Goal: Navigation & Orientation: Find specific page/section

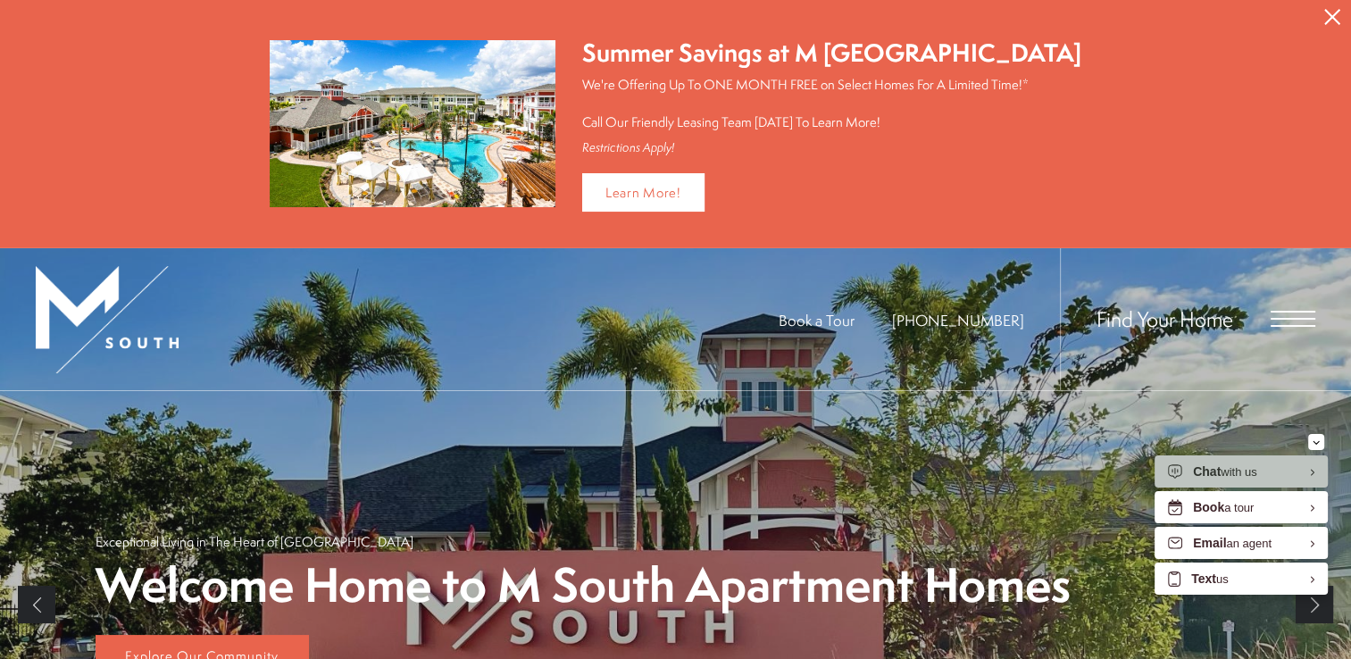
click at [1286, 318] on span "Open Menu" at bounding box center [1293, 319] width 45 height 2
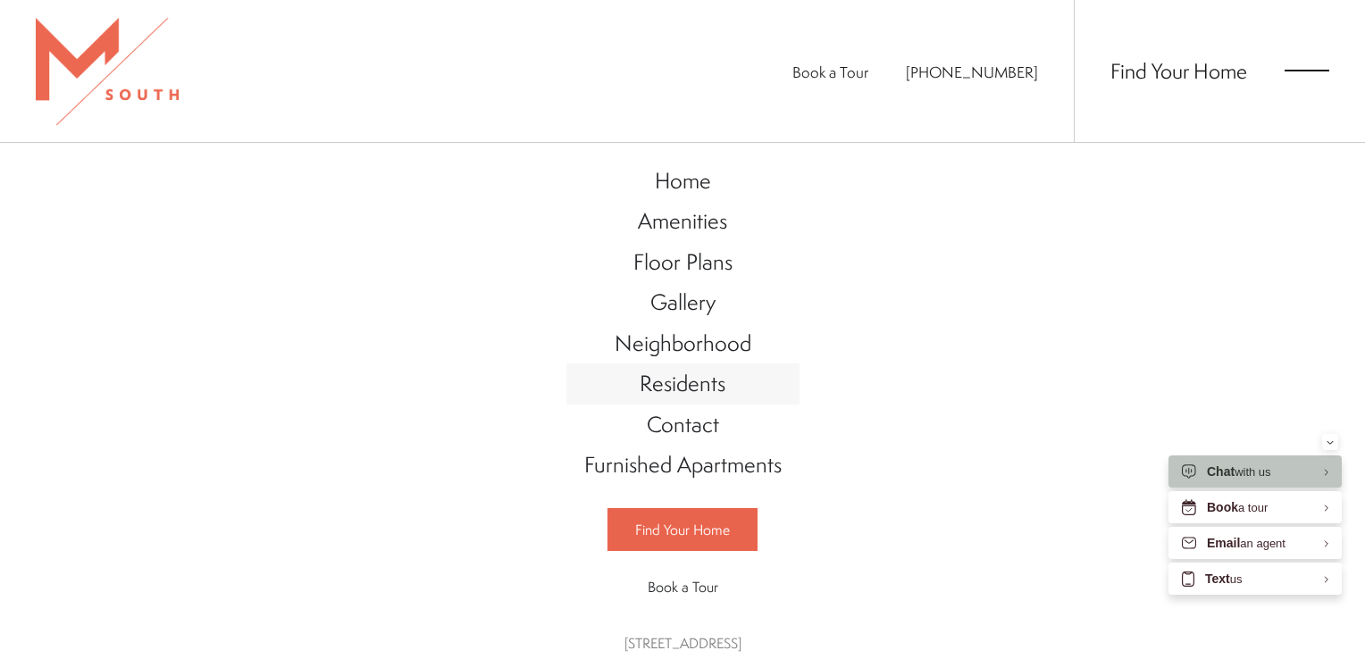
click at [660, 381] on span "Residents" at bounding box center [682, 383] width 86 height 30
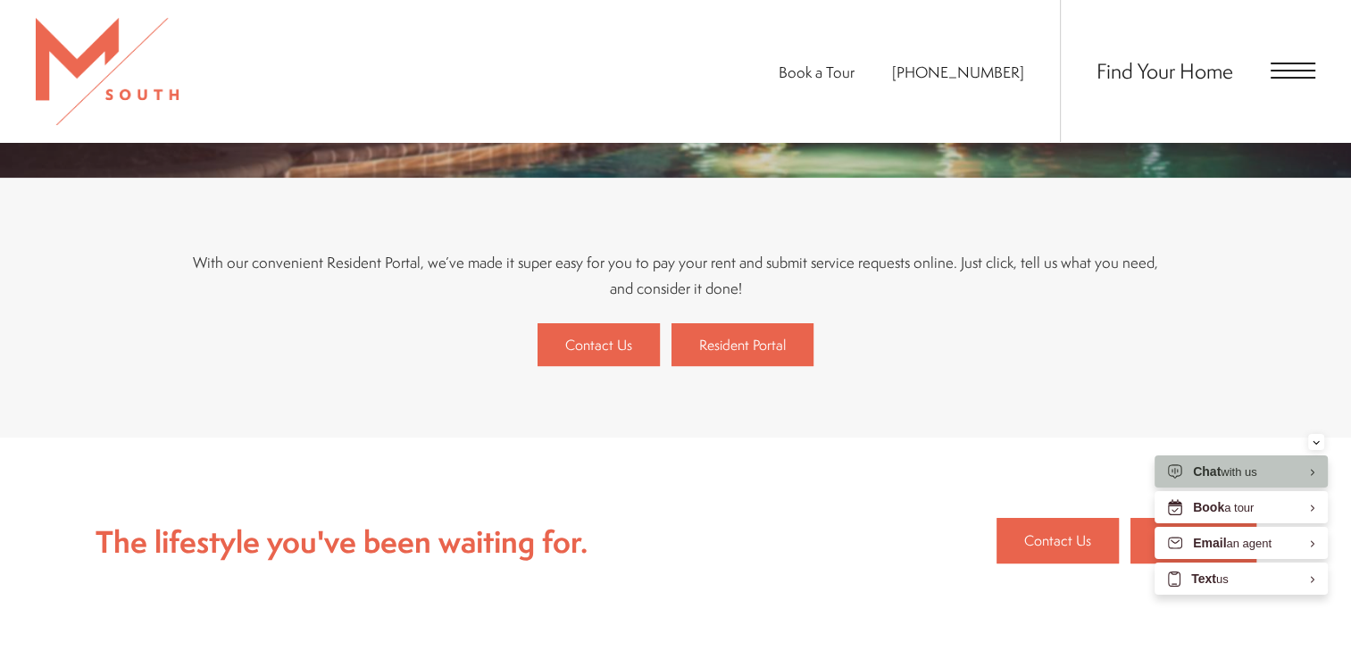
scroll to position [373, 0]
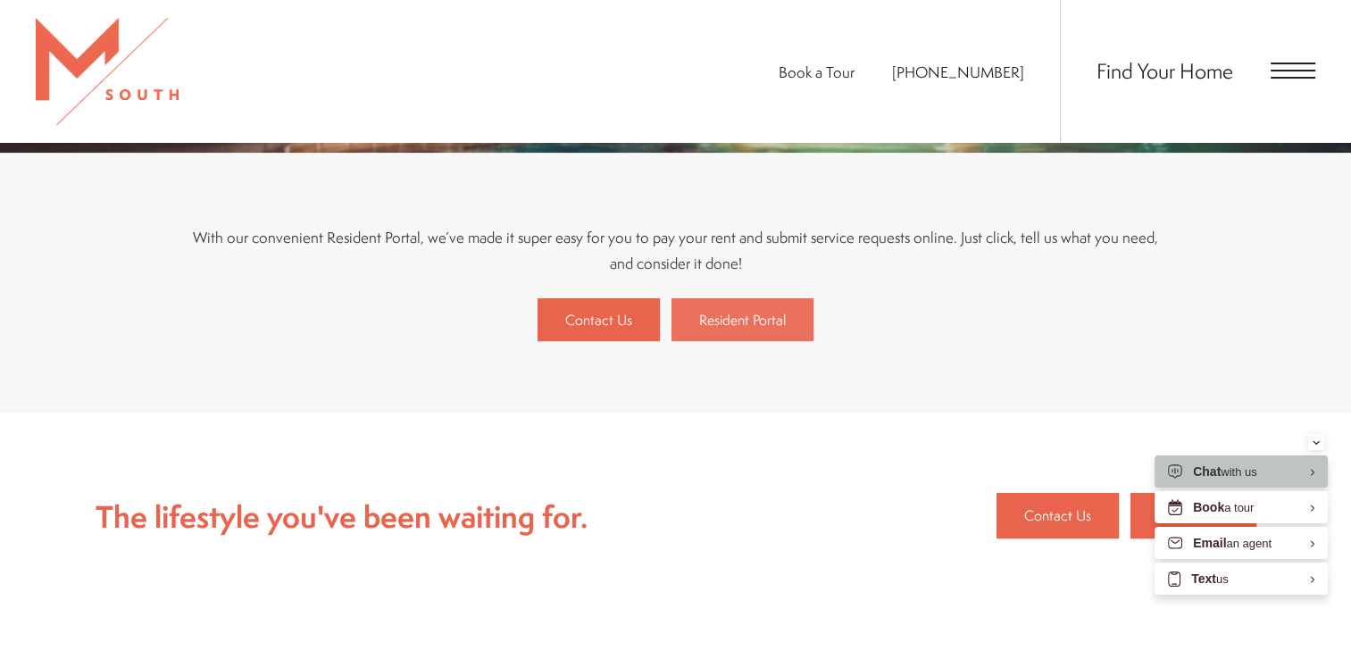
click at [736, 322] on span "Resident Portal" at bounding box center [742, 320] width 87 height 20
